Goal: Task Accomplishment & Management: Use online tool/utility

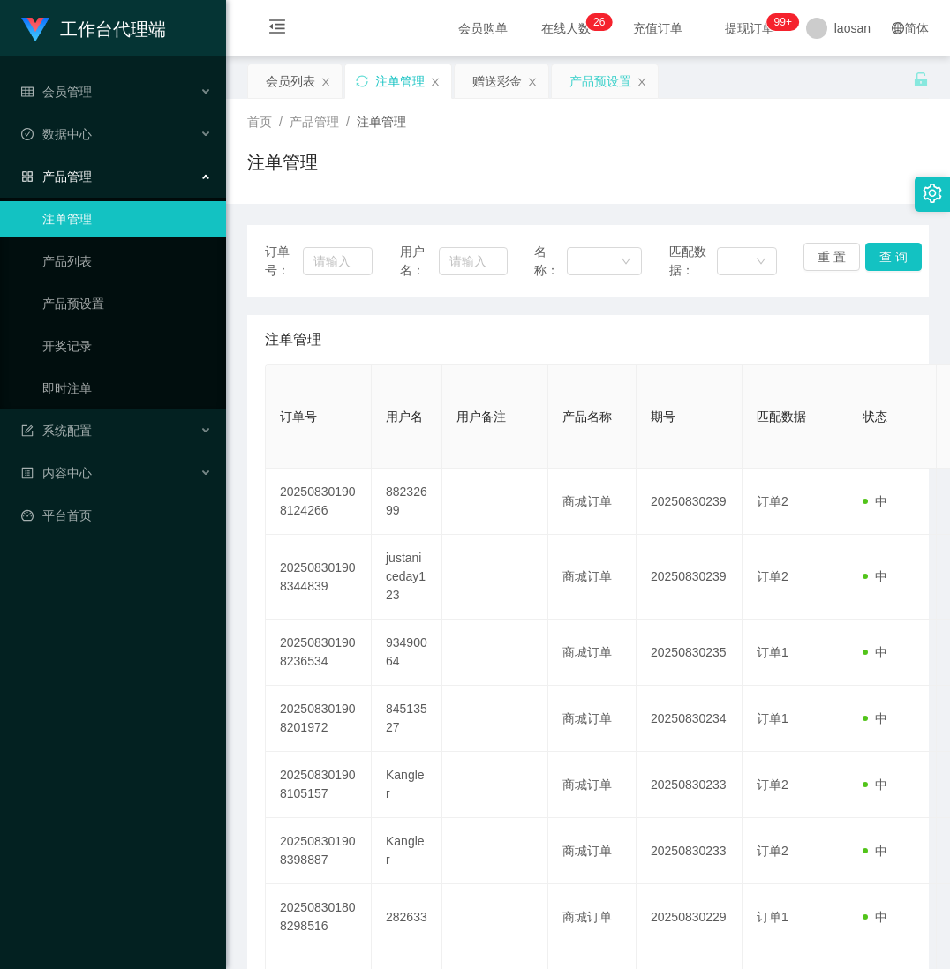
click at [581, 81] on div "产品预设置" at bounding box center [600, 81] width 62 height 34
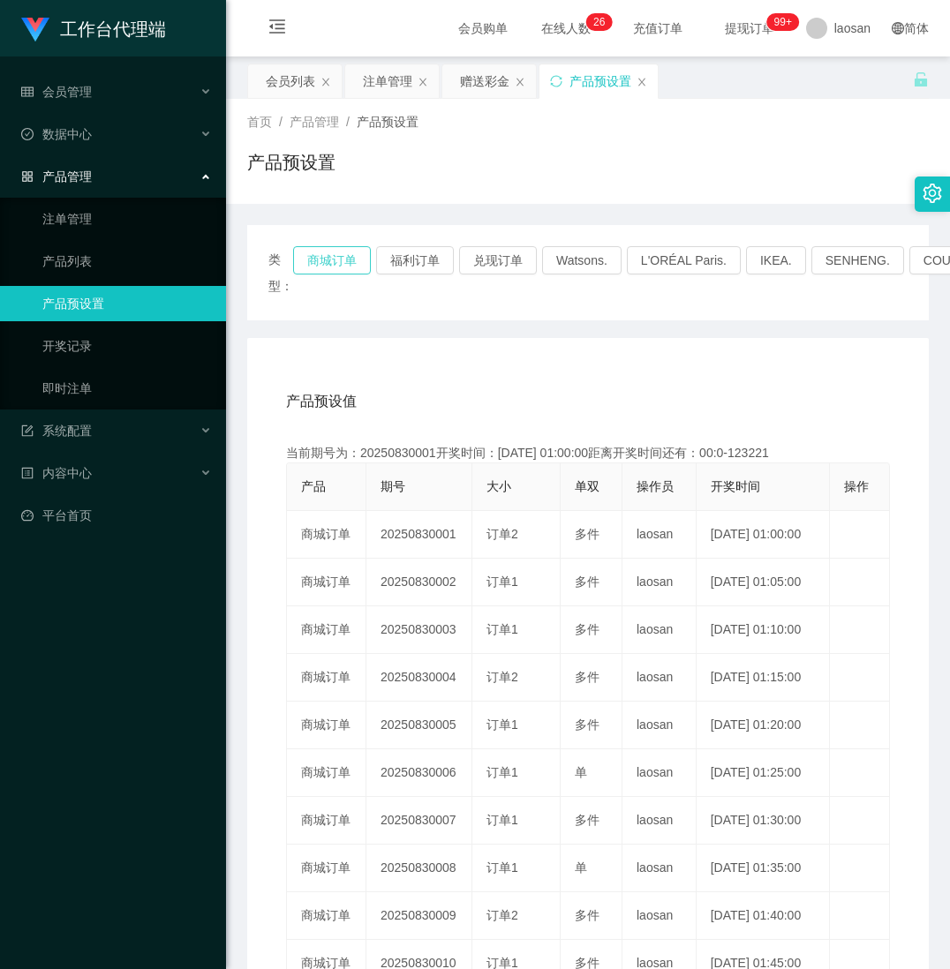
click at [321, 261] on button "商城订单" at bounding box center [332, 260] width 78 height 28
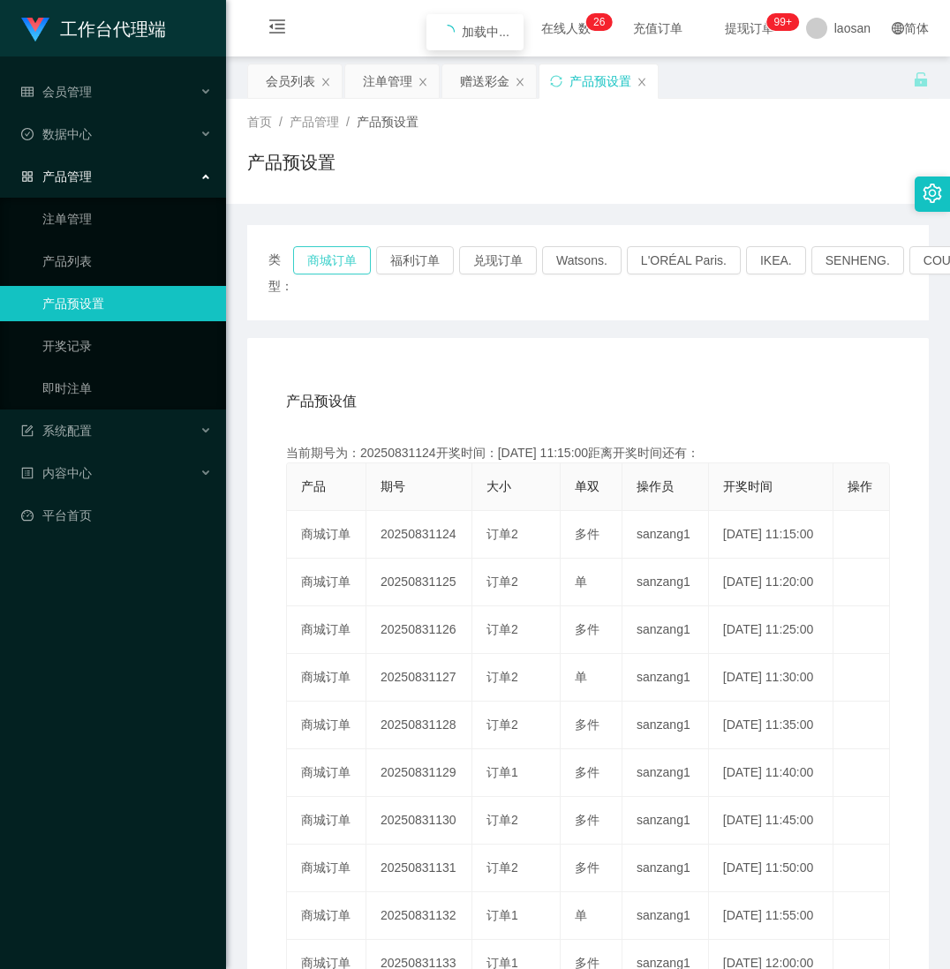
click at [321, 261] on button "商城订单" at bounding box center [332, 260] width 78 height 28
click at [108, 938] on div "工作台代理端 会员管理 会员列表 会员加减打码量 在线用户 陪玩用户 充值列表 提现列表 会员加扣款 赠送彩金 数据中心 产品管理 注单管理 产品列表 产品预…" at bounding box center [113, 484] width 226 height 969
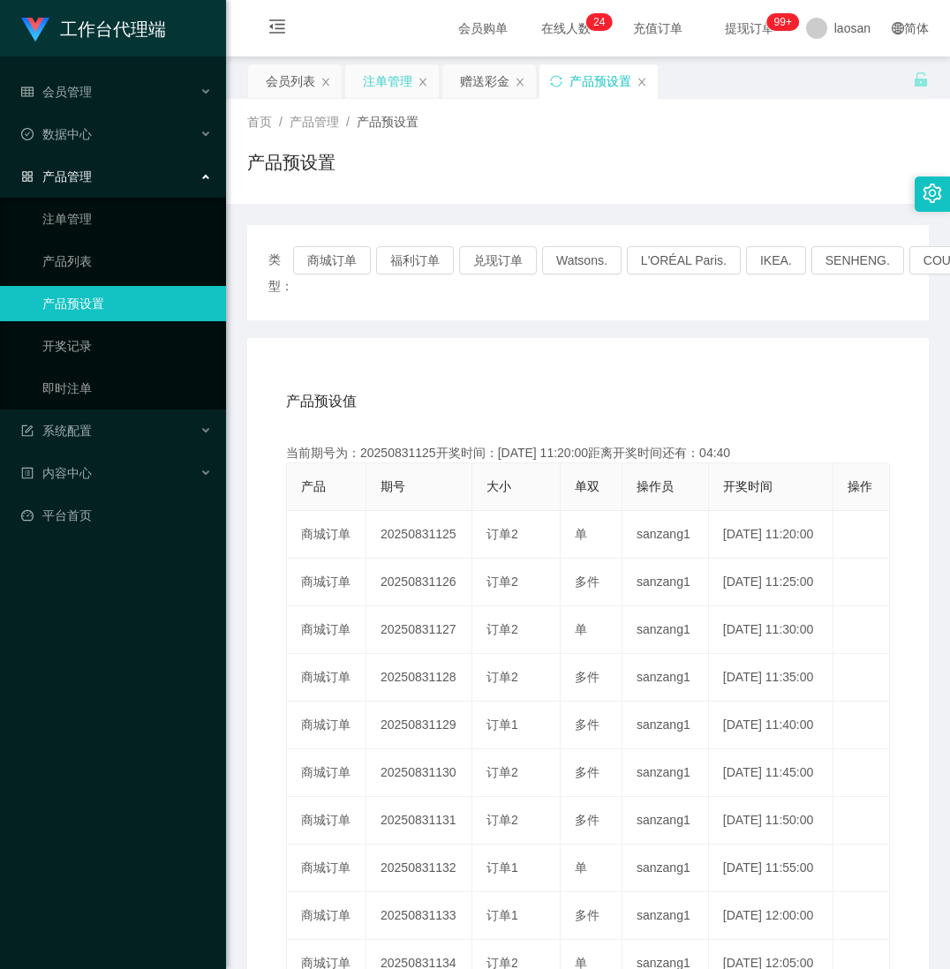
click at [397, 75] on div "注单管理" at bounding box center [387, 81] width 49 height 34
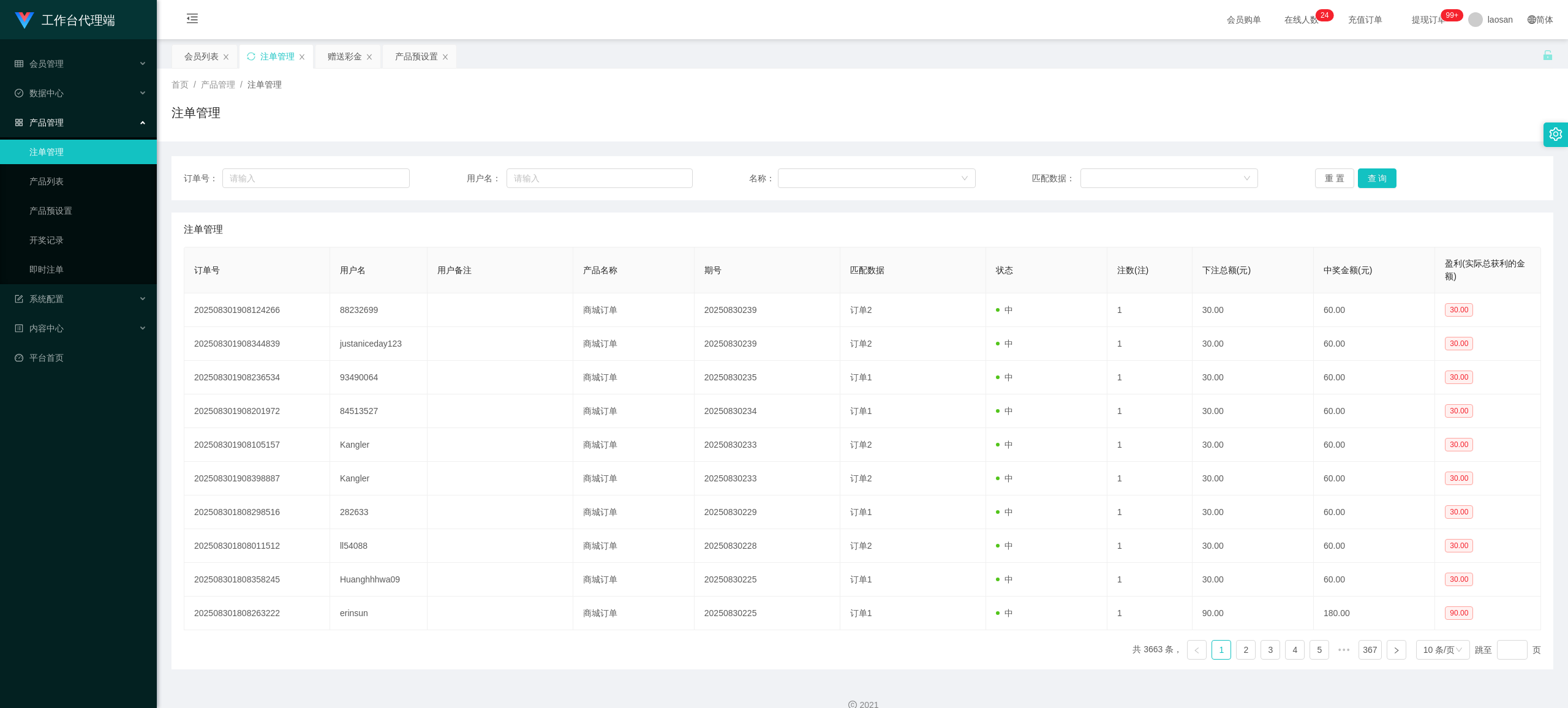
click at [658, 147] on div "订单号： 用户名： 名称： 匹配数据： 重 置 查 询 注单管理 订单号 用户名 用户备注 产品名称 期号 匹配数据 状态 注数(注) 下注总额(元) 中奖金…" at bounding box center [862, 405] width 1382 height 528
click at [658, 181] on button "查 询" at bounding box center [1377, 178] width 40 height 19
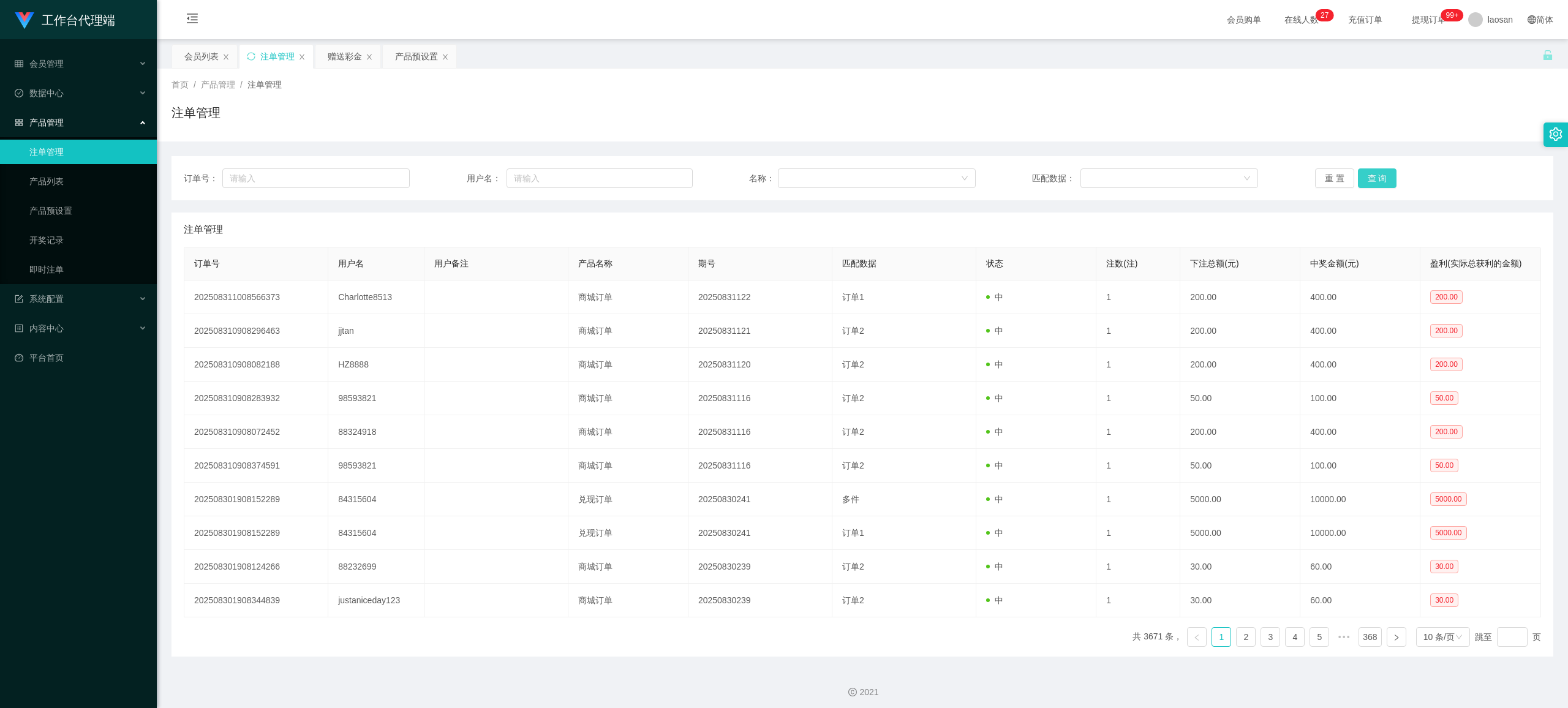
click at [658, 181] on button "查 询" at bounding box center [1377, 178] width 40 height 19
click at [658, 181] on button "查 询" at bounding box center [1384, 178] width 53 height 19
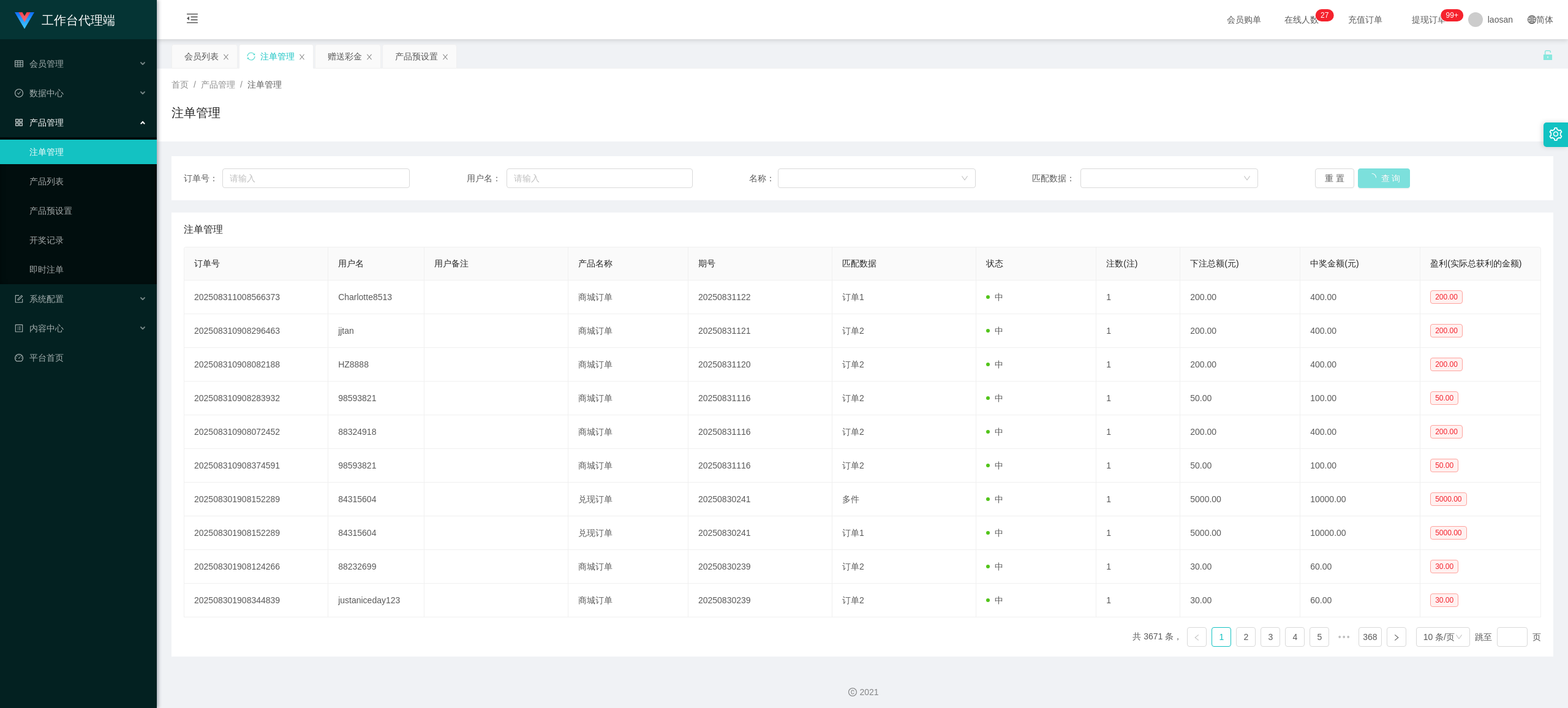
click at [658, 181] on button "查 询" at bounding box center [1384, 178] width 53 height 19
click at [658, 181] on button "查 询" at bounding box center [1377, 178] width 40 height 19
click at [658, 182] on button "查 询" at bounding box center [1377, 178] width 40 height 19
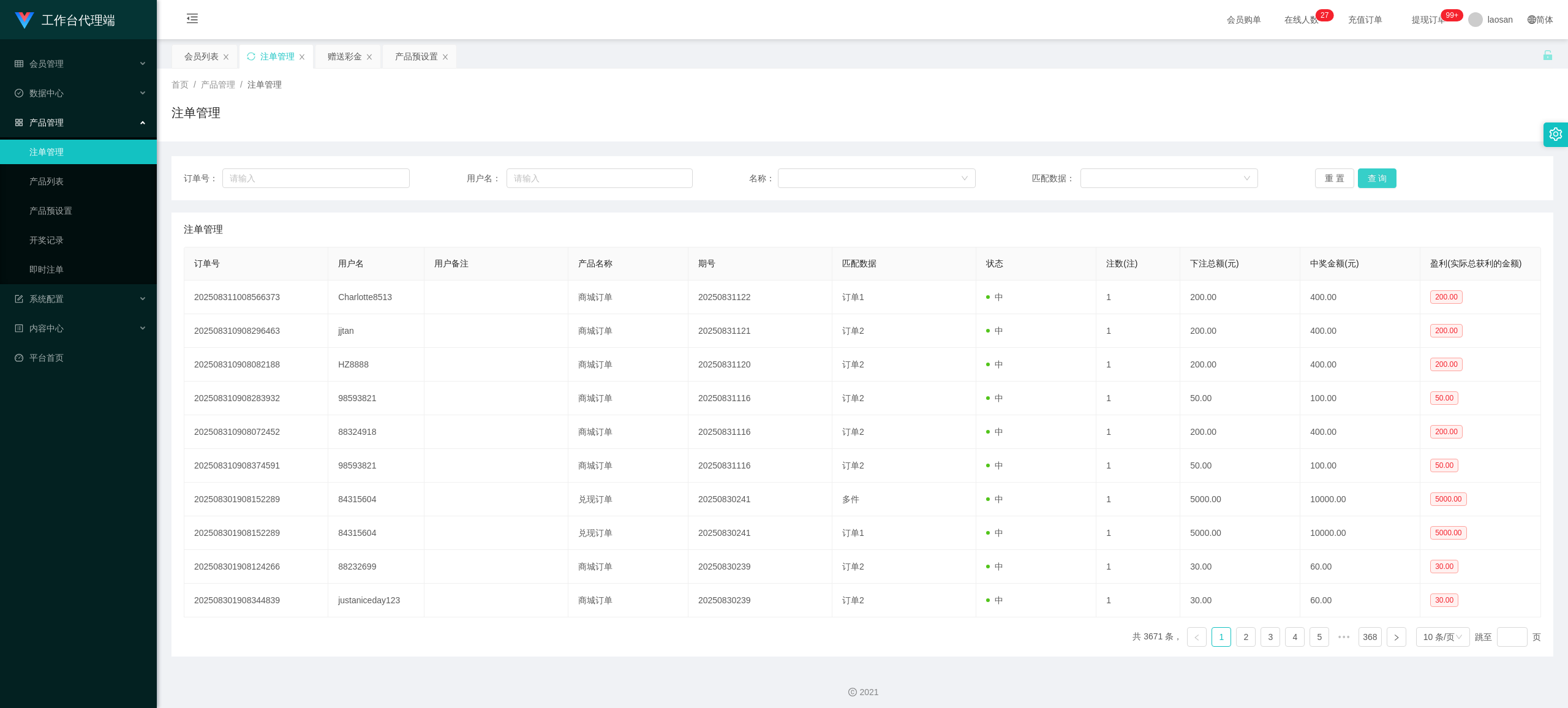
click at [658, 180] on button "查 询" at bounding box center [1377, 178] width 40 height 19
click at [658, 180] on button "查 询" at bounding box center [1384, 178] width 53 height 19
click at [658, 180] on button "查 询" at bounding box center [1377, 178] width 40 height 19
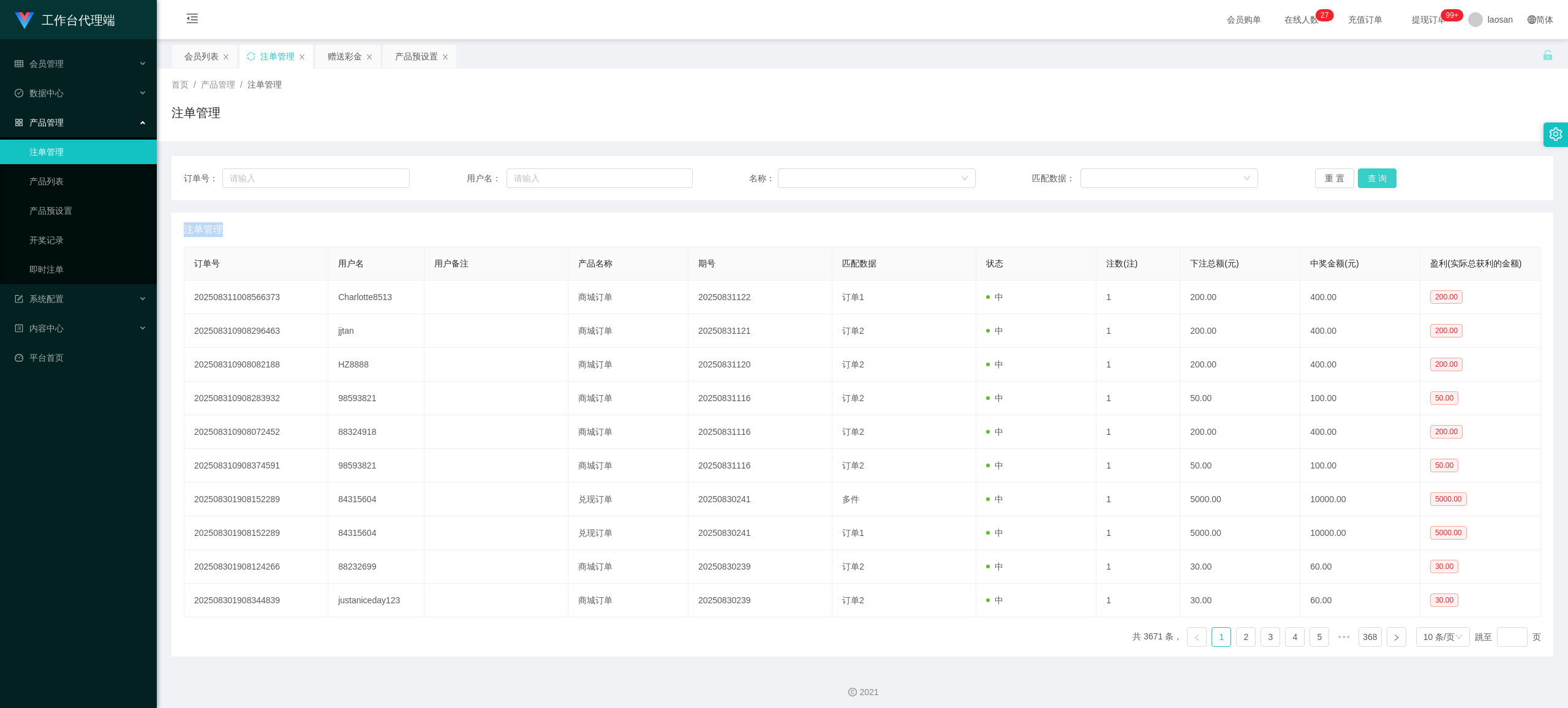
click at [658, 180] on div "重 置 查 询" at bounding box center [1429, 178] width 226 height 19
click at [658, 180] on button "查 询" at bounding box center [1377, 178] width 40 height 19
click at [658, 180] on button "查 询" at bounding box center [1384, 178] width 53 height 19
click at [658, 180] on button "查 询" at bounding box center [1377, 178] width 40 height 19
click at [658, 173] on button "查 询" at bounding box center [1377, 178] width 40 height 19
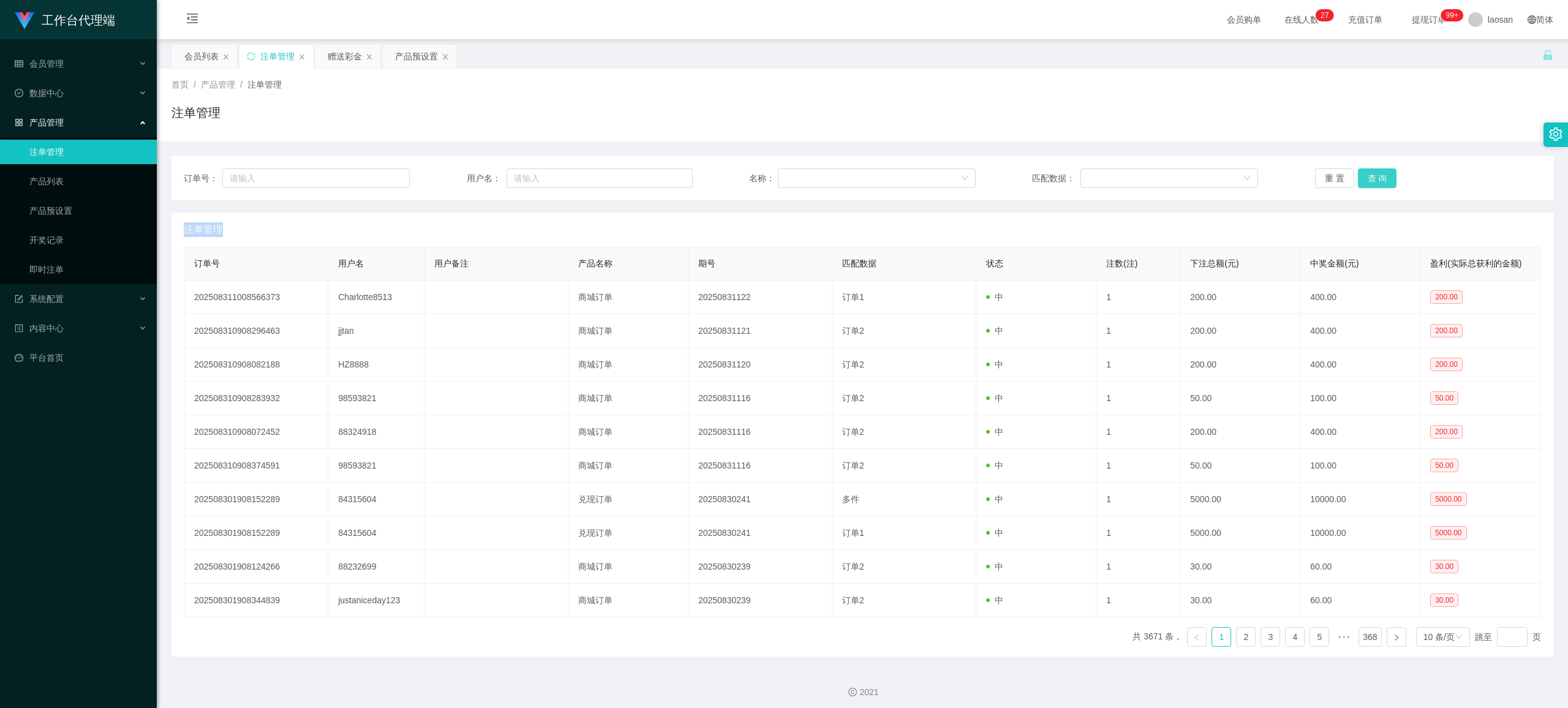
click at [658, 173] on button "查 询" at bounding box center [1377, 178] width 40 height 19
click at [658, 173] on button "查 询" at bounding box center [1384, 178] width 53 height 19
click at [658, 173] on div "重 置 查 询" at bounding box center [1429, 178] width 226 height 19
click at [658, 173] on button "查 询" at bounding box center [1377, 178] width 40 height 19
click at [658, 173] on div "重 置 查 询" at bounding box center [1429, 178] width 226 height 19
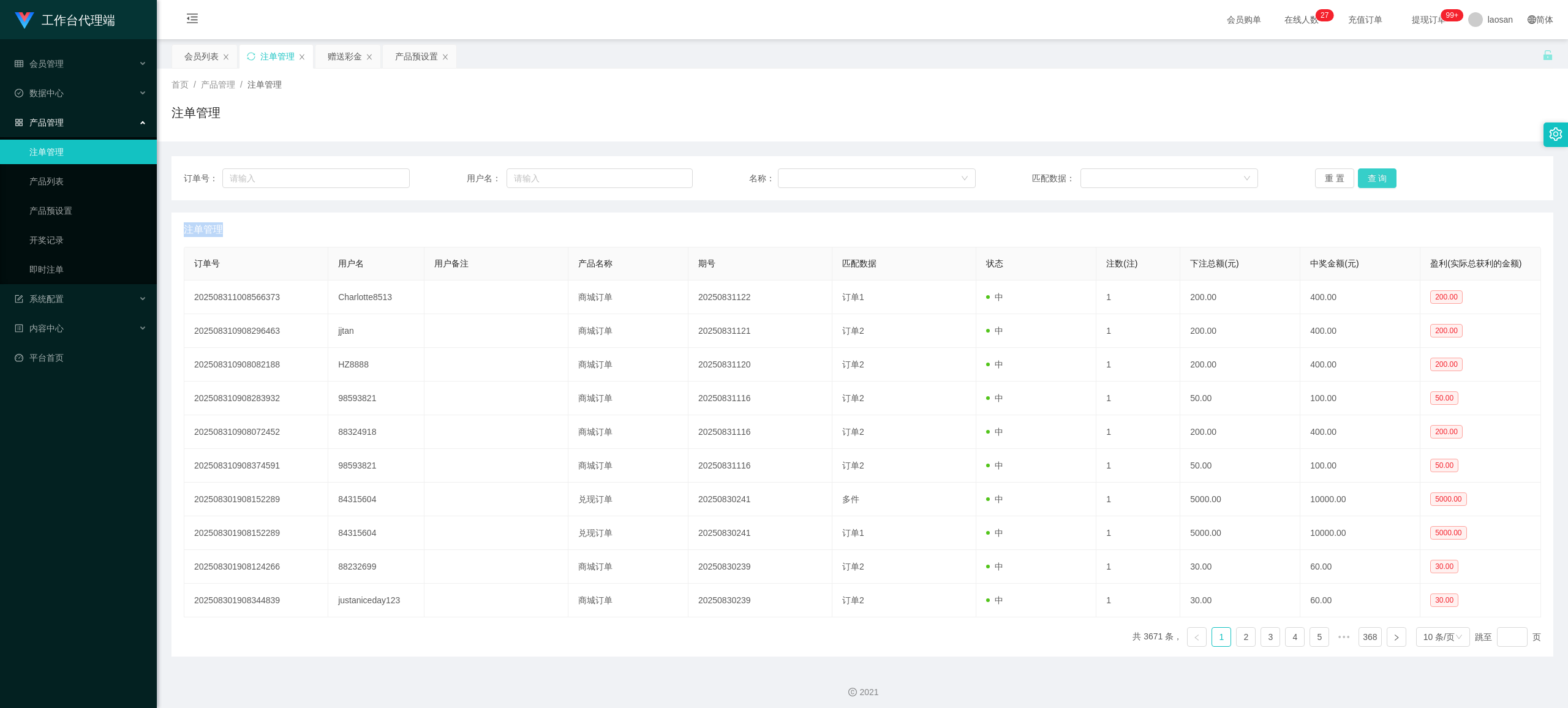
click at [658, 173] on button "查 询" at bounding box center [1377, 178] width 40 height 19
click at [658, 173] on button "查 询" at bounding box center [1384, 178] width 53 height 19
click at [658, 173] on button "查 询" at bounding box center [1377, 178] width 40 height 19
click at [658, 173] on div "重 置 查 询" at bounding box center [1429, 178] width 226 height 19
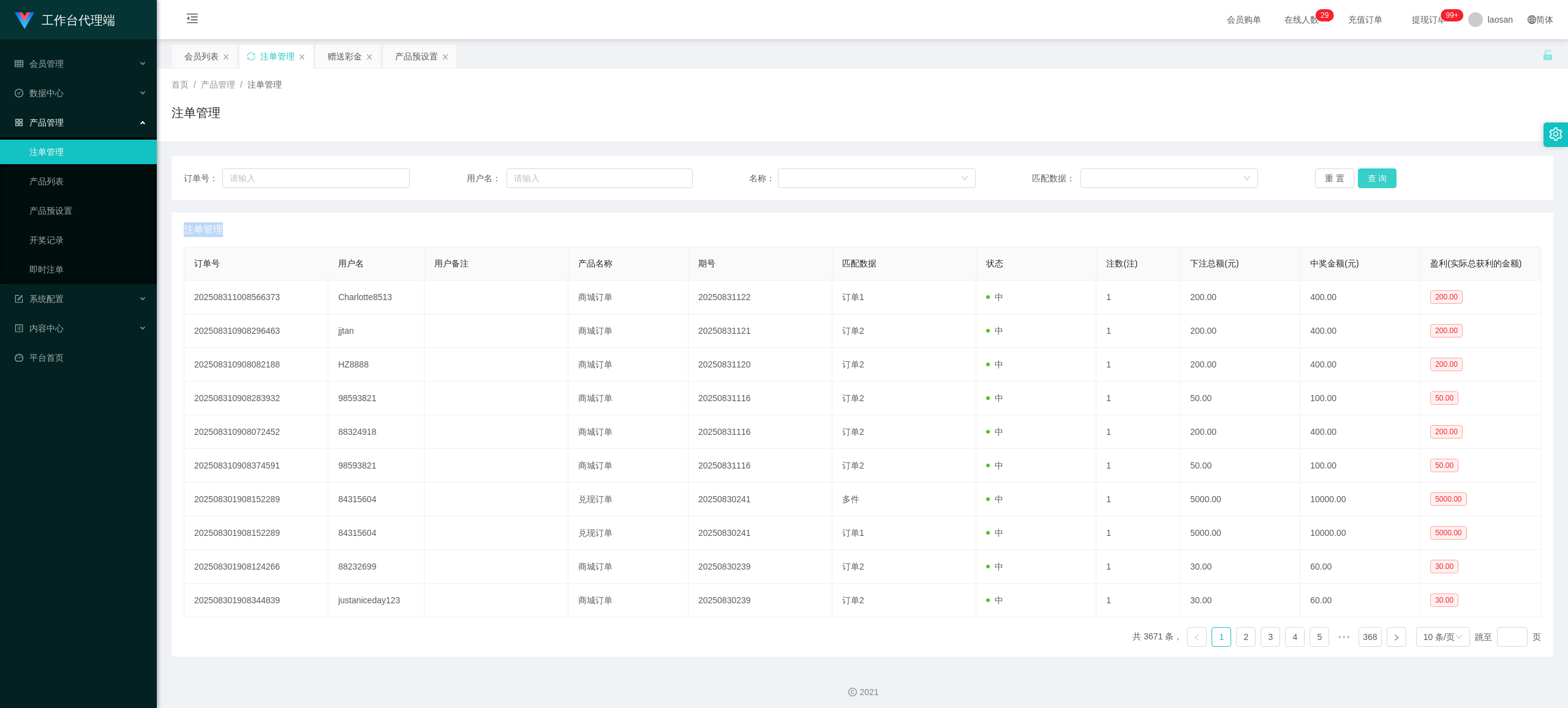
click at [658, 173] on button "查 询" at bounding box center [1377, 178] width 40 height 19
click at [658, 175] on button "查 询" at bounding box center [1377, 178] width 40 height 19
click at [658, 175] on div "重 置 查 询" at bounding box center [1429, 178] width 226 height 19
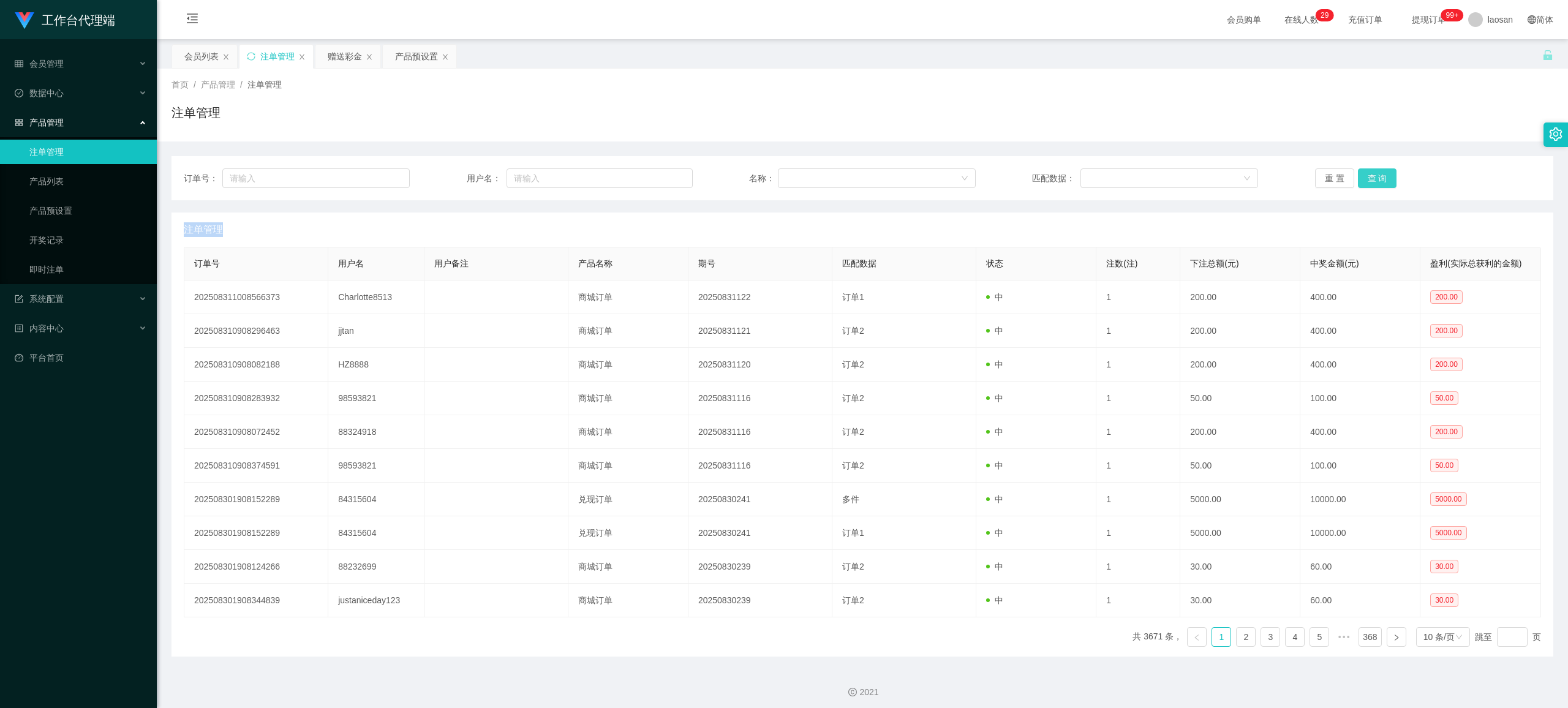
click at [658, 175] on button "查 询" at bounding box center [1377, 178] width 40 height 19
click at [658, 175] on div "重 置 查 询" at bounding box center [1429, 178] width 226 height 19
click at [658, 175] on button "查 询" at bounding box center [1377, 178] width 40 height 19
click at [658, 175] on div "重 置 查 询" at bounding box center [1429, 178] width 226 height 19
click at [658, 175] on button "查 询" at bounding box center [1377, 178] width 40 height 19
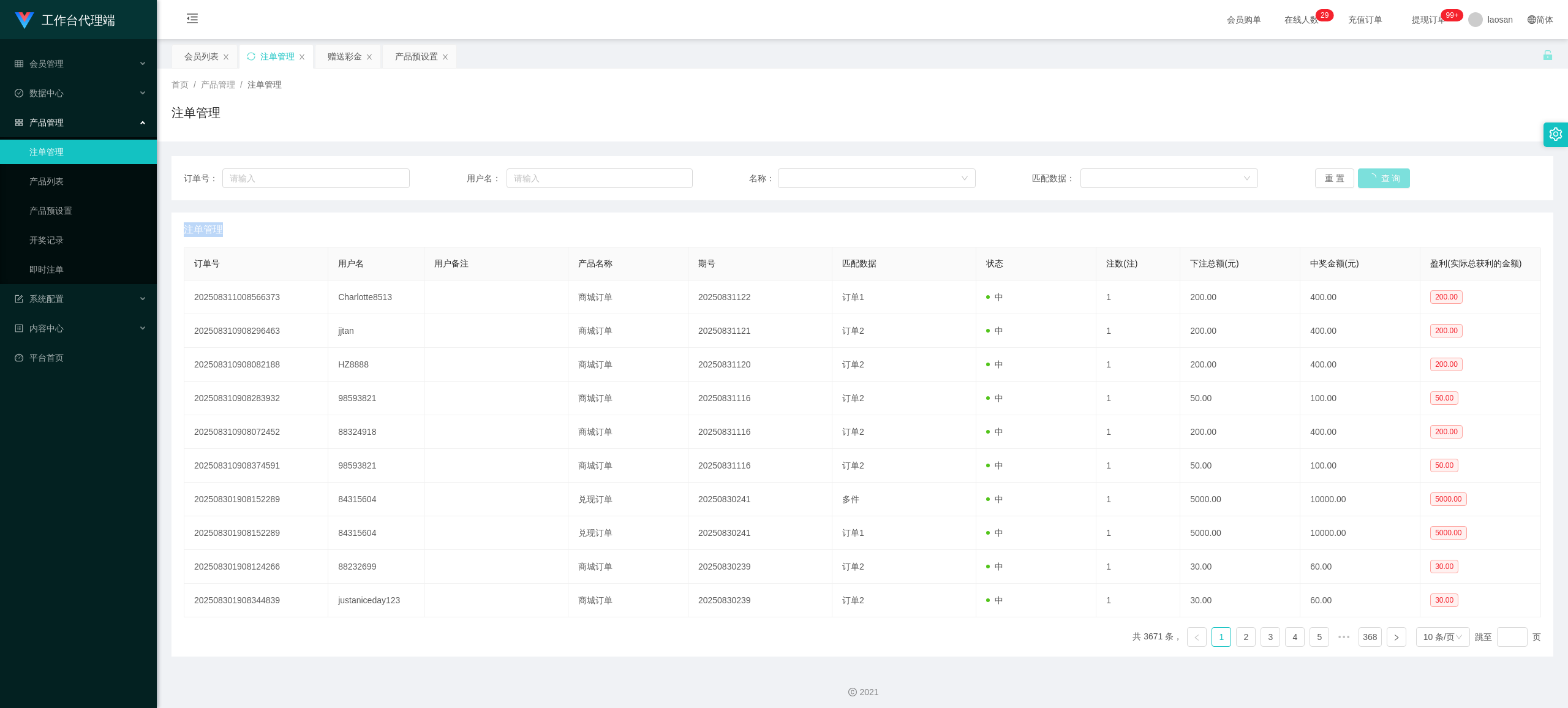
click at [658, 175] on button "查 询" at bounding box center [1384, 178] width 53 height 19
click at [658, 174] on button "查 询" at bounding box center [1377, 178] width 40 height 19
click at [658, 174] on div "重 置 查 询" at bounding box center [1429, 178] width 226 height 19
click at [658, 174] on button "查 询" at bounding box center [1377, 178] width 40 height 19
click at [658, 174] on div "重 置 查 询" at bounding box center [1429, 178] width 226 height 19
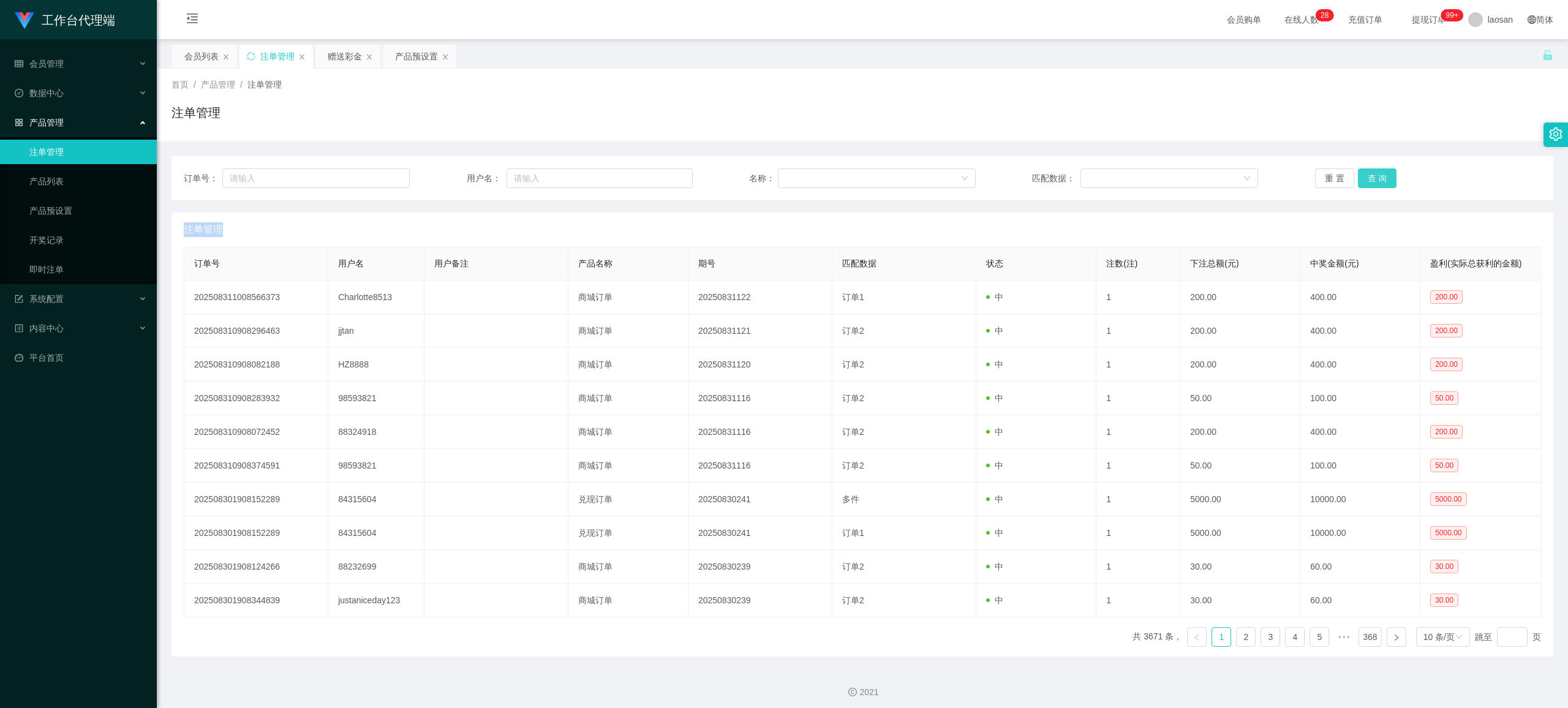
click at [658, 182] on button "查 询" at bounding box center [1377, 178] width 40 height 19
click at [658, 182] on button "查 询" at bounding box center [1384, 178] width 53 height 19
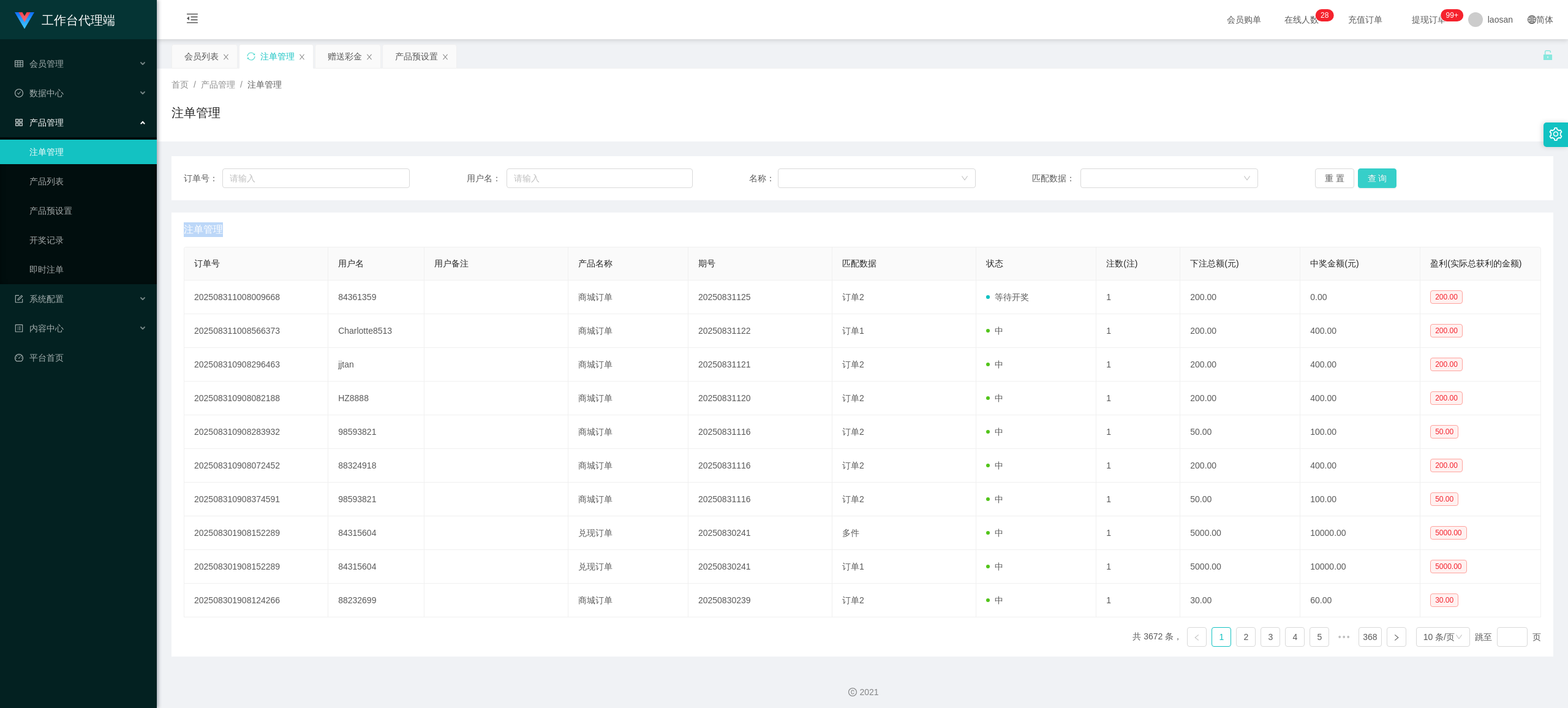
click at [658, 182] on button "查 询" at bounding box center [1377, 178] width 40 height 19
click at [658, 182] on div "重 置 查 询" at bounding box center [1429, 178] width 226 height 19
click at [658, 176] on button "查 询" at bounding box center [1377, 178] width 40 height 19
click at [658, 176] on div "重 置 查 询" at bounding box center [1429, 178] width 226 height 19
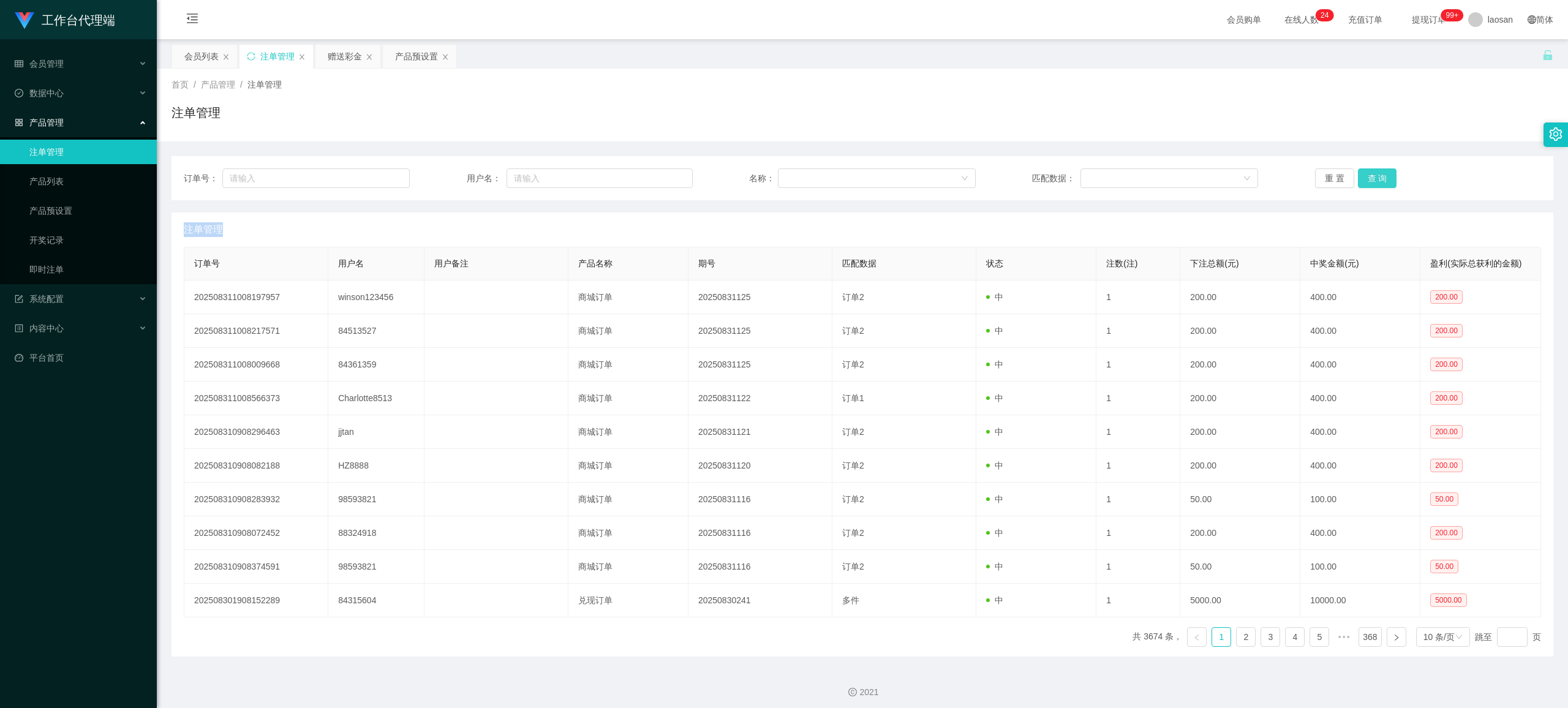
click at [658, 176] on button "查 询" at bounding box center [1377, 178] width 40 height 19
